Goal: Navigation & Orientation: Find specific page/section

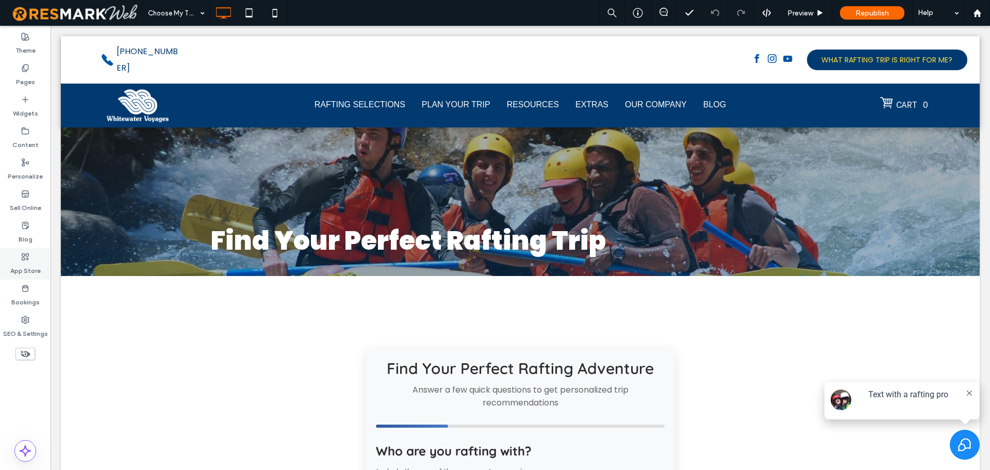
click at [21, 264] on label "App Store" at bounding box center [25, 268] width 30 height 14
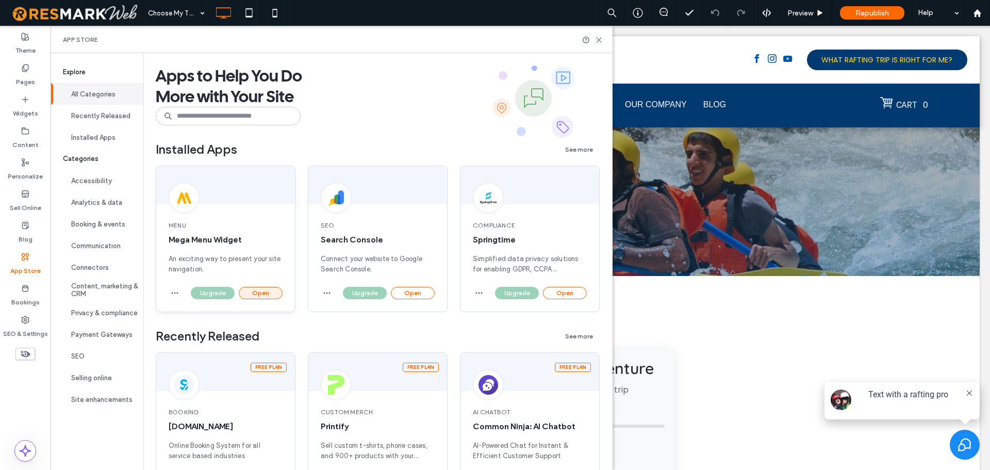
click at [266, 298] on button "Open" at bounding box center [261, 293] width 44 height 12
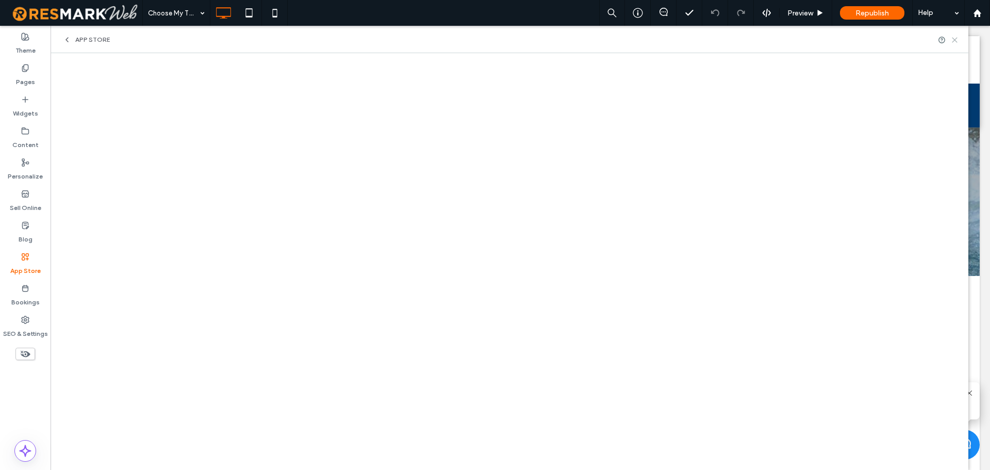
click at [953, 40] on icon at bounding box center [955, 40] width 8 height 8
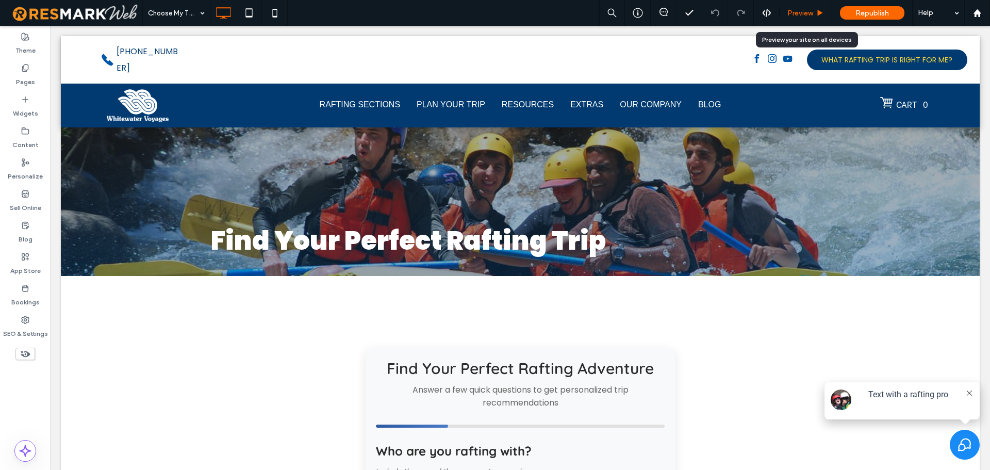
click at [804, 12] on span "Preview" at bounding box center [801, 13] width 26 height 9
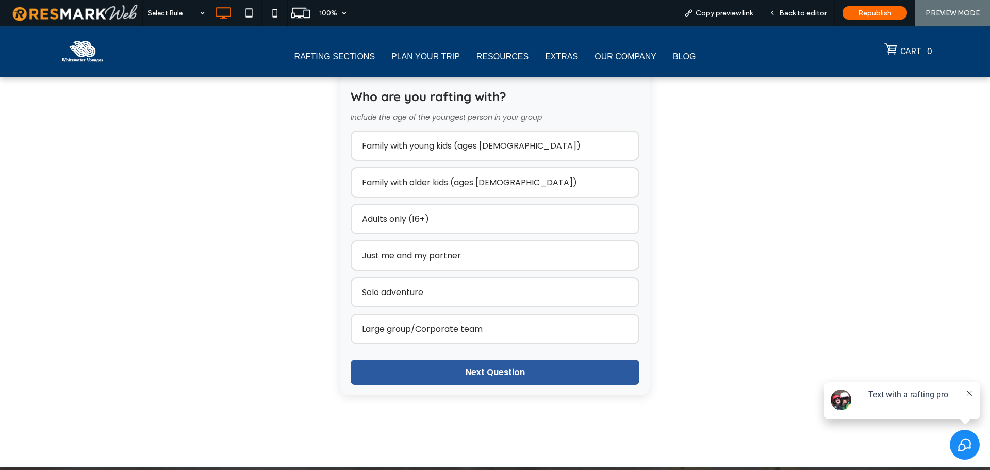
scroll to position [348, 0]
